Goal: Task Accomplishment & Management: Use online tool/utility

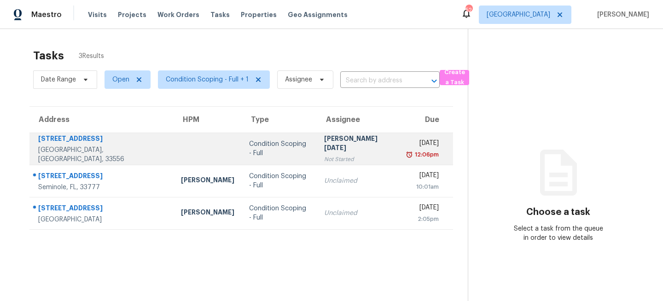
click at [242, 161] on td "Condition Scoping - Full" at bounding box center [279, 149] width 75 height 32
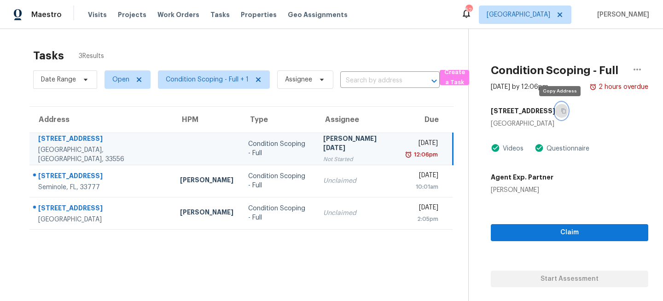
click at [561, 110] on icon "button" at bounding box center [563, 111] width 5 height 5
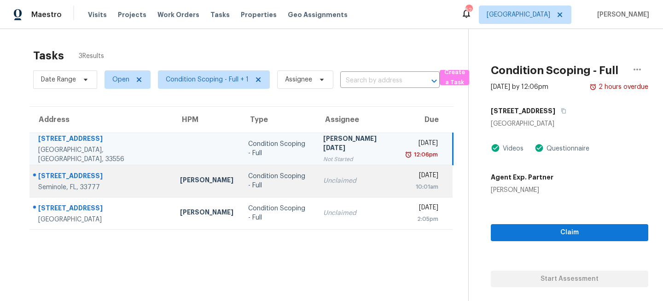
click at [316, 186] on td "Unclaimed" at bounding box center [358, 181] width 84 height 32
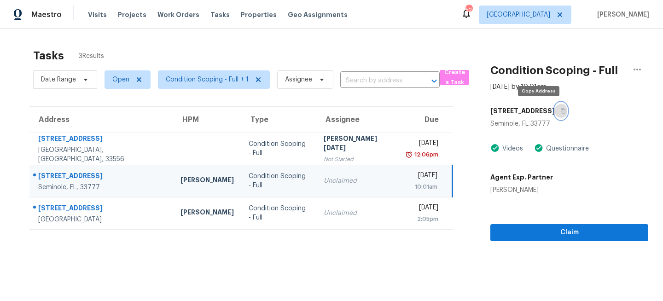
click at [560, 110] on icon "button" at bounding box center [563, 111] width 6 height 6
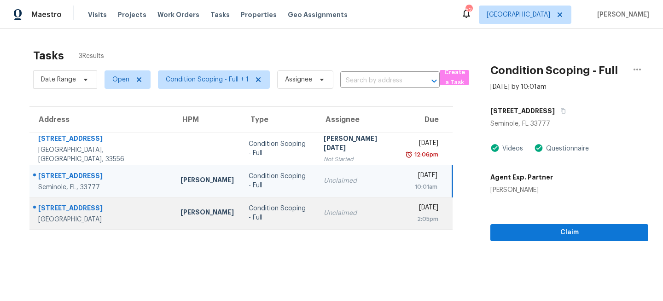
click at [280, 202] on td "Condition Scoping - Full" at bounding box center [278, 213] width 75 height 32
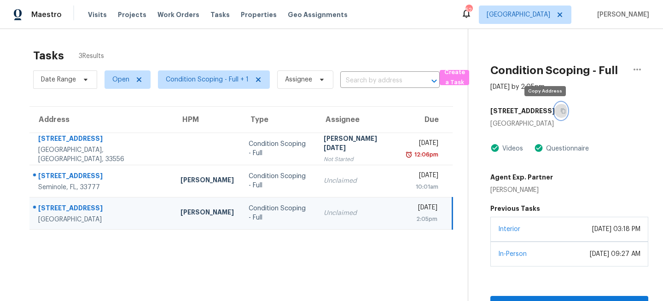
click at [555, 109] on button "button" at bounding box center [561, 111] width 12 height 17
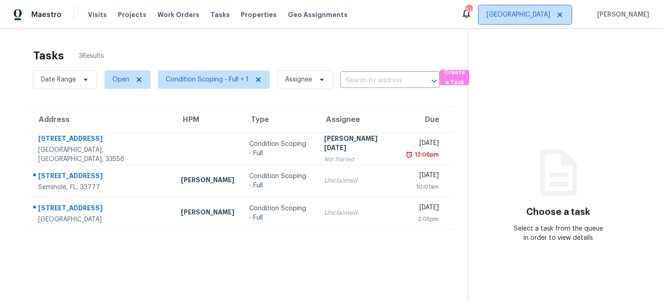
click at [550, 17] on span "[GEOGRAPHIC_DATA]" at bounding box center [519, 14] width 64 height 9
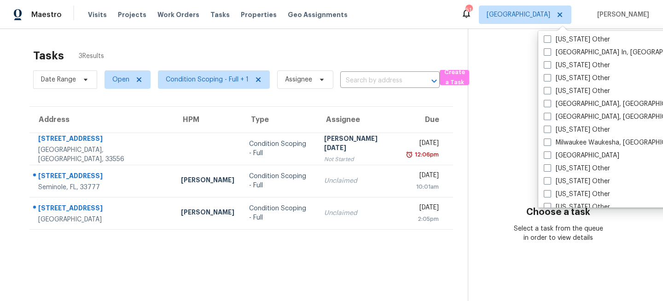
scroll to position [731, 0]
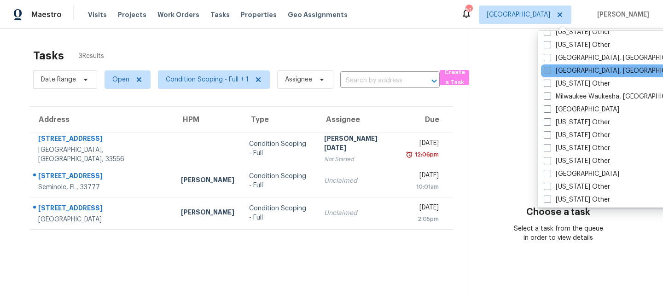
click at [557, 72] on label "Miami, FL" at bounding box center [615, 70] width 143 height 9
click at [550, 72] on input "Miami, FL" at bounding box center [547, 69] width 6 height 6
checkbox input "true"
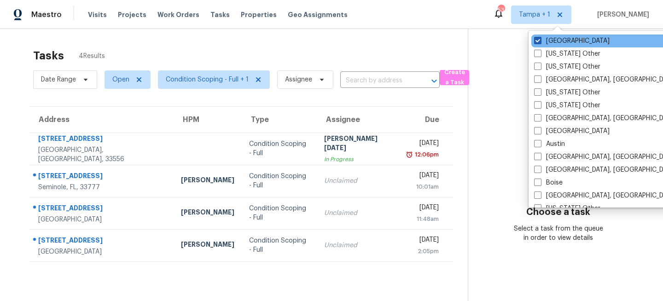
click at [551, 39] on label "Tampa" at bounding box center [571, 40] width 75 height 9
click at [540, 39] on input "Tampa" at bounding box center [537, 39] width 6 height 6
checkbox input "false"
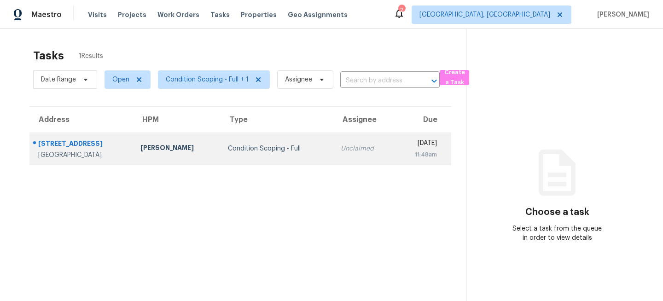
click at [273, 150] on div "Condition Scoping - Full" at bounding box center [277, 148] width 98 height 9
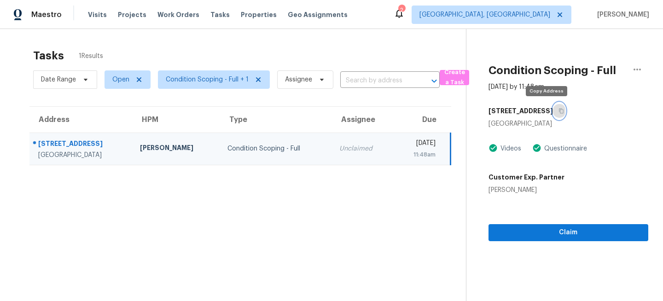
click at [558, 112] on icon "button" at bounding box center [561, 111] width 6 height 6
